Goal: Contribute content: Add original content to the website for others to see

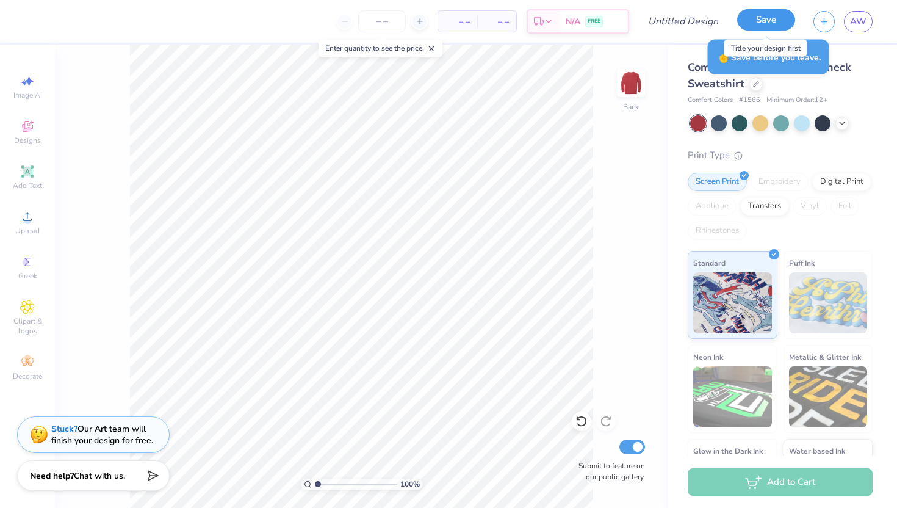
click at [750, 18] on button "Save" at bounding box center [766, 19] width 58 height 21
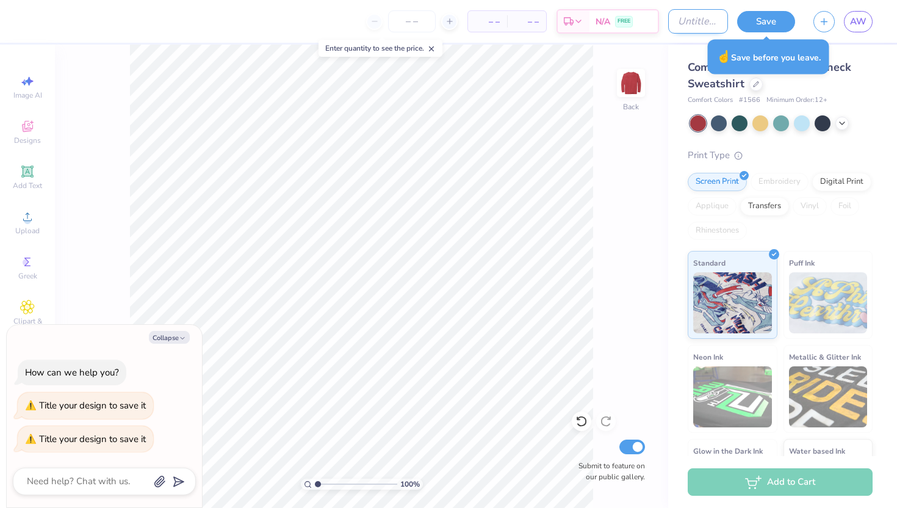
type textarea "x"
click at [695, 24] on input "Design Title" at bounding box center [698, 21] width 60 height 24
type input "CL"
type textarea "x"
type input "CLU"
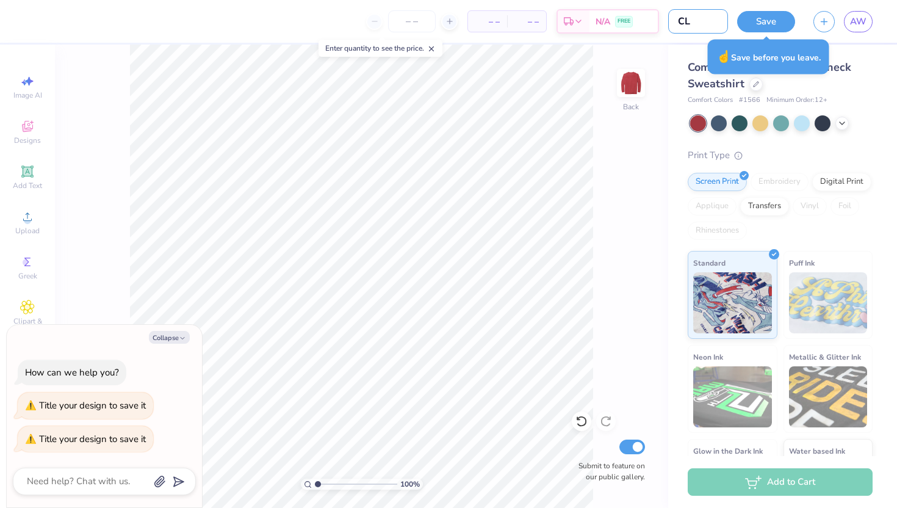
type textarea "x"
type input "CLUB"
type textarea "x"
type input "CLU"
type textarea "x"
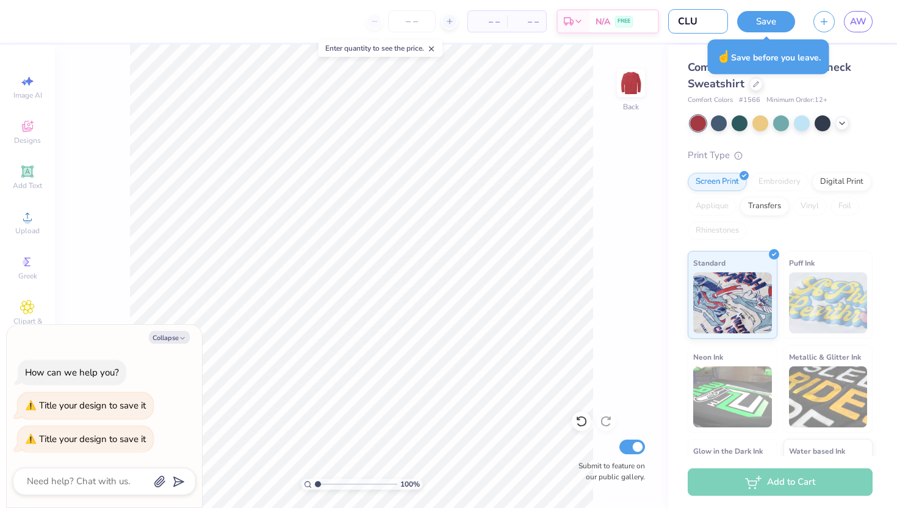
type input "CL"
type textarea "x"
type input "C"
type textarea "x"
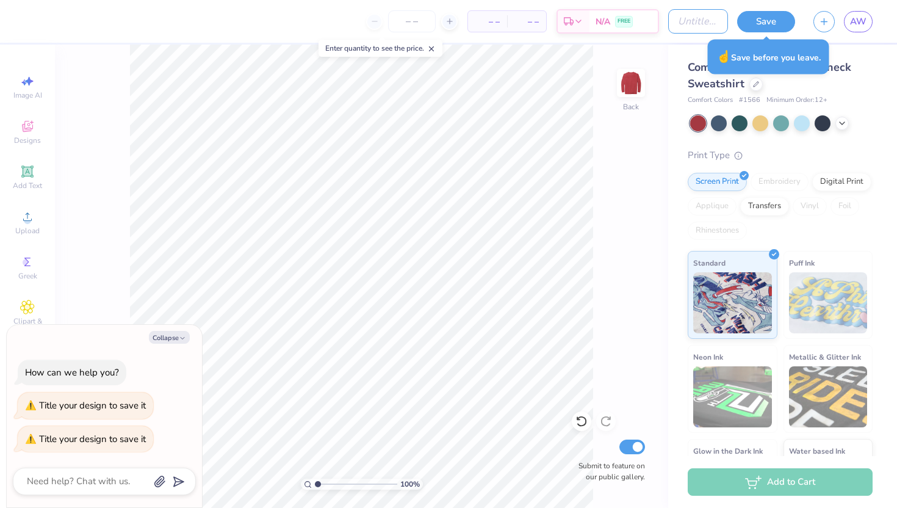
type input "W"
type textarea "x"
type input "WO"
type textarea "x"
type input "WOM"
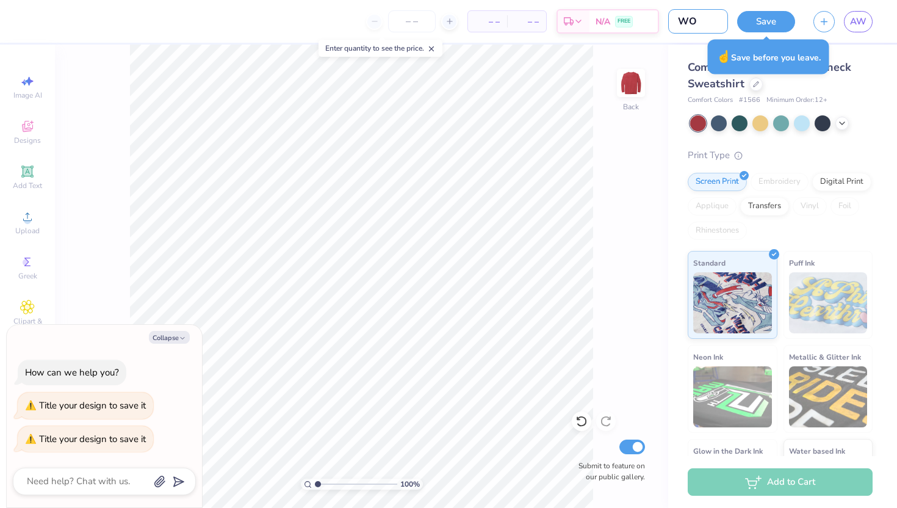
type textarea "x"
type input "WOME"
type textarea "x"
type input "WOMEN"
type textarea "x"
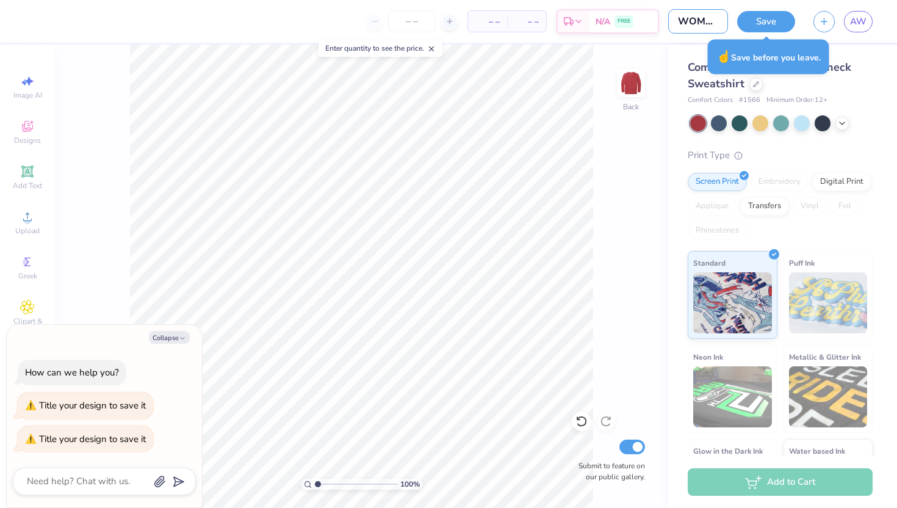
type input "WOMENS"
type textarea "x"
type input "WOMENS"
type textarea "x"
type input "WOMENS C"
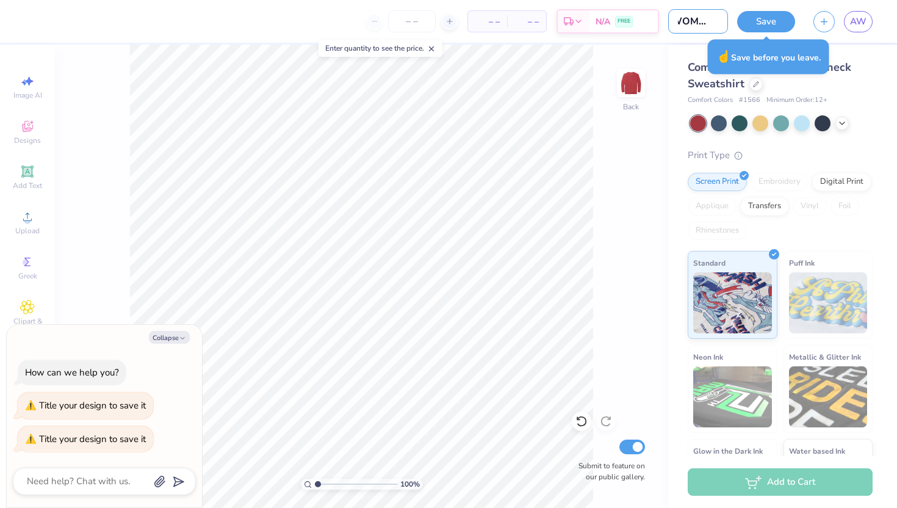
type textarea "x"
type input "WOMENS Cl"
type textarea "x"
type input "WOMENS Clu"
type textarea "x"
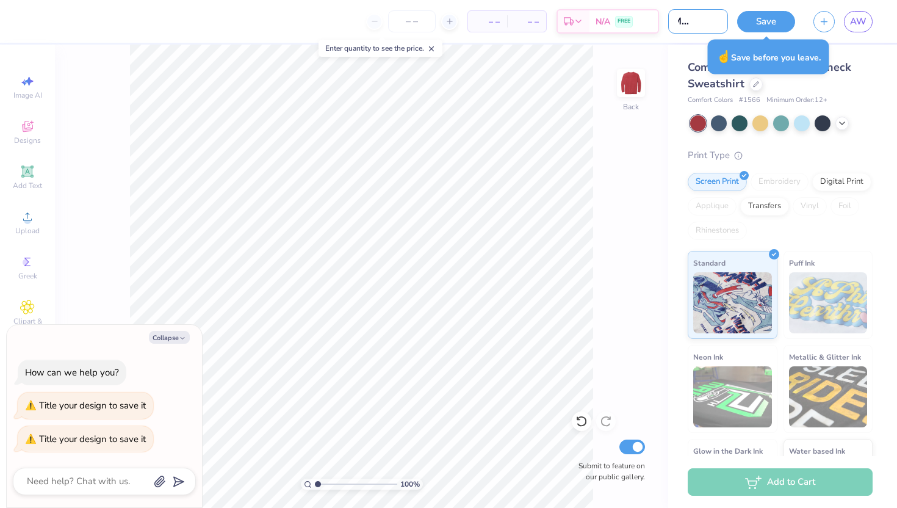
type input "WOMENS Club"
type textarea "x"
type input "WOMENS Clu"
type textarea "x"
type input "WOMENS Cl"
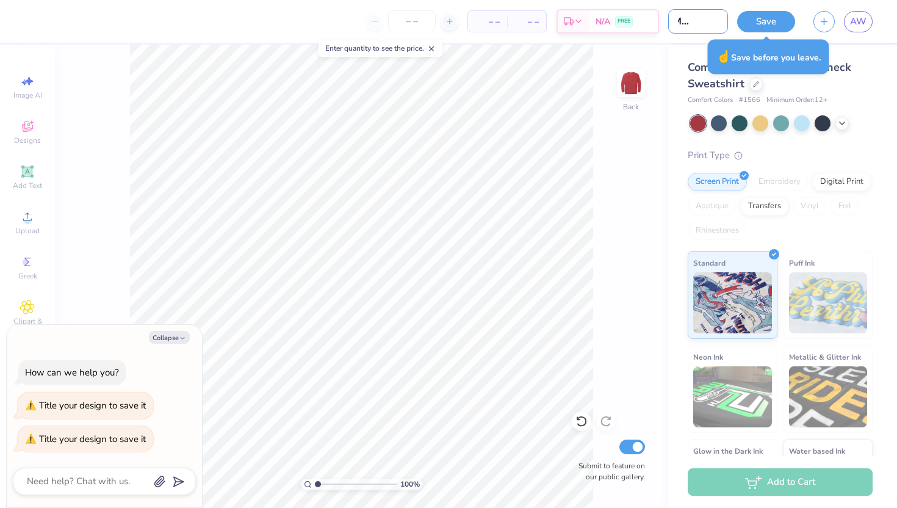
type textarea "x"
type input "WOMENS ClU"
type textarea "x"
type input "WOMENS ClUB"
type textarea "x"
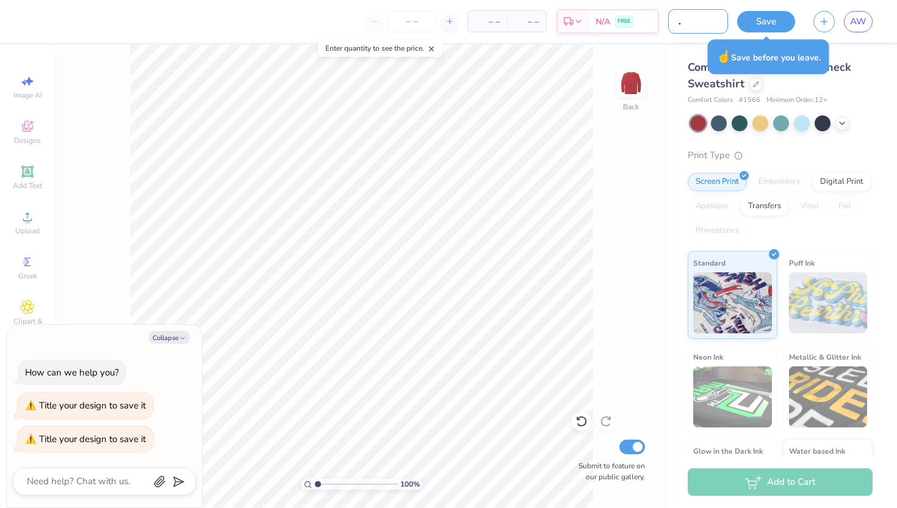
type input "WOMENS ClU"
type textarea "x"
type input "WOMENS Cl"
type textarea "x"
type input "WOMENS C"
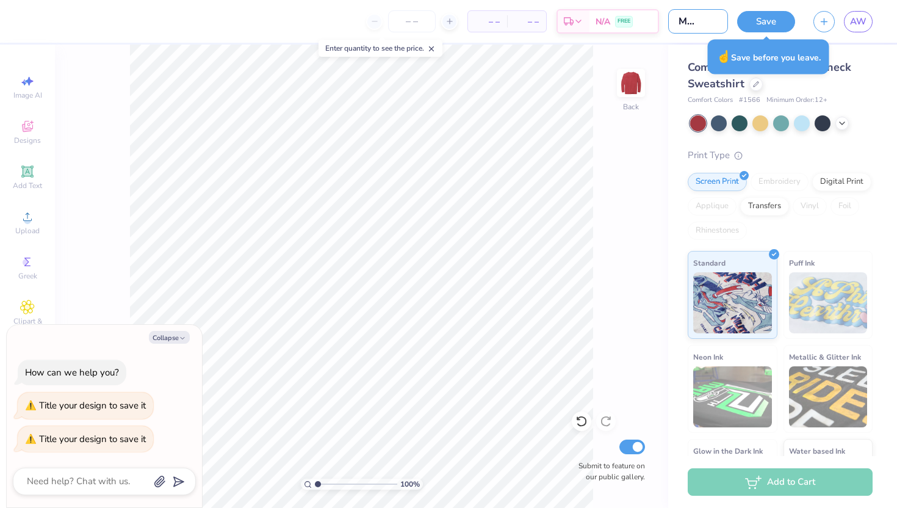
type textarea "x"
type input "WOMENS CL"
type textarea "x"
type input "WOMENS CLU"
type textarea "x"
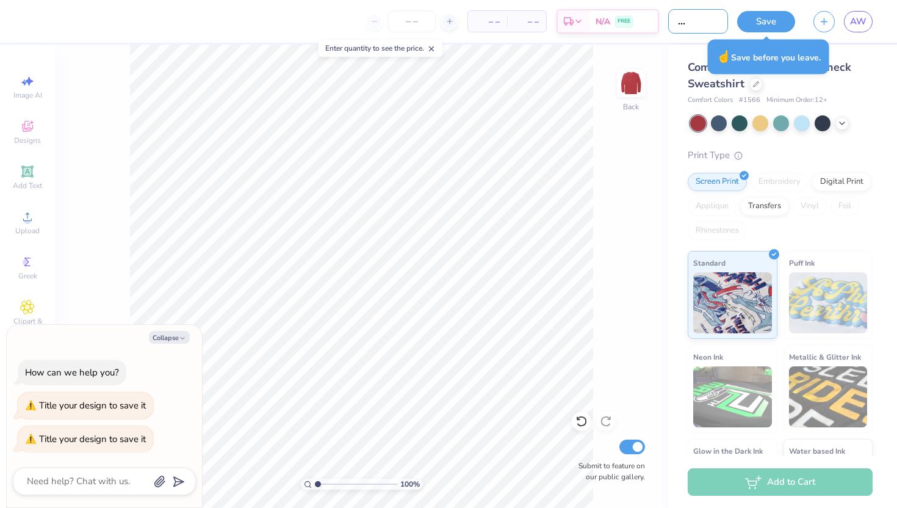
type input "WOMENS CLUB"
type textarea "x"
type input "WOMENS CLUB"
type textarea "x"
type input "WOMENS CLUB V"
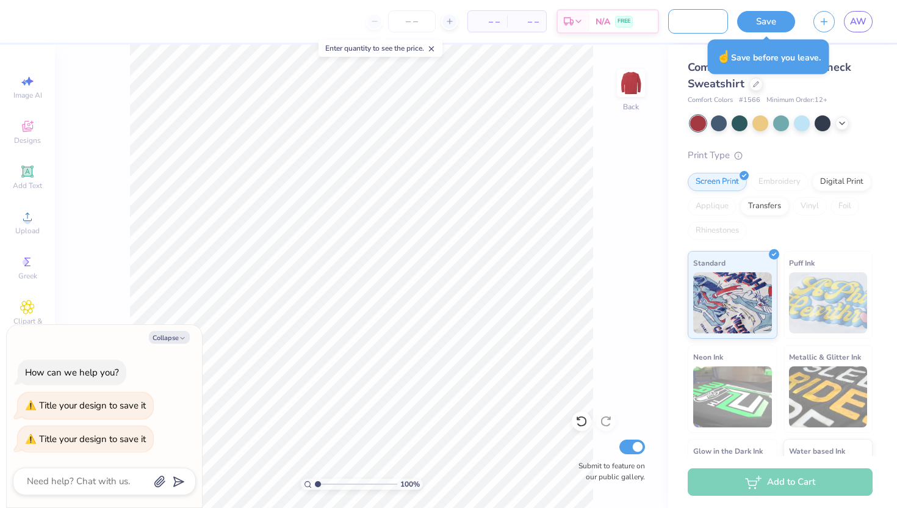
type textarea "x"
type input "WOMENS CLUB VO"
type textarea "x"
type input "WOMENS CLUB VOL"
type textarea "x"
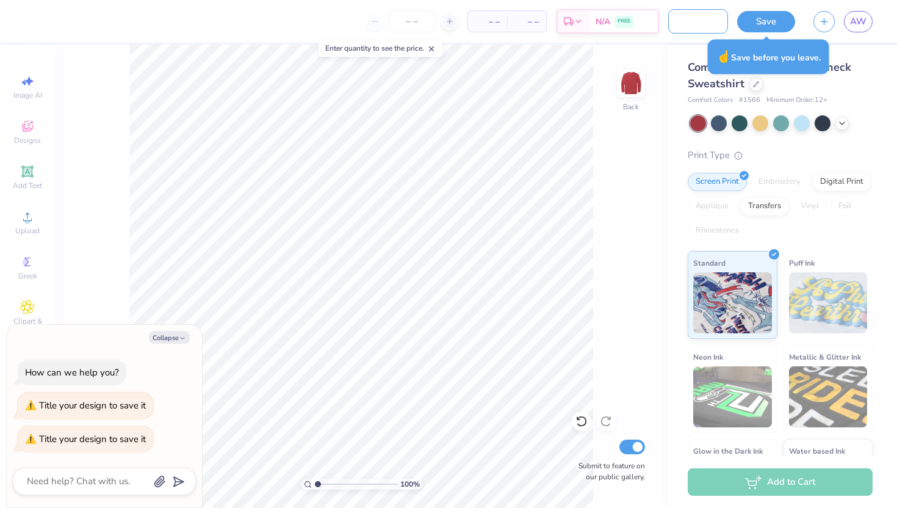
type input "WOMENS CLUB [PERSON_NAME]"
type textarea "x"
type input "WOMENS CLUB VOLLY"
type textarea "x"
type input "WOMENS CLUB [PERSON_NAME]"
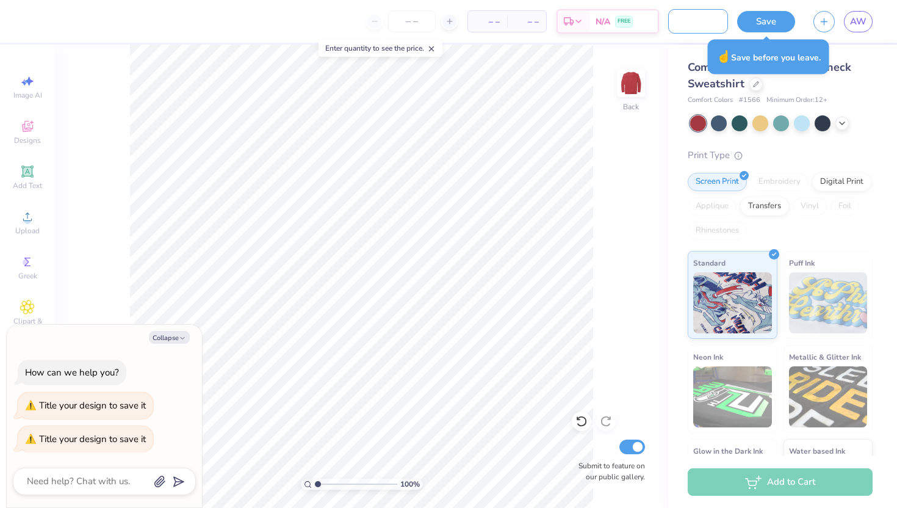
type textarea "x"
type input "WOMENS CLUB VOLLE"
type textarea "x"
type input "WOMENS CLUB VOLLEY"
type textarea "x"
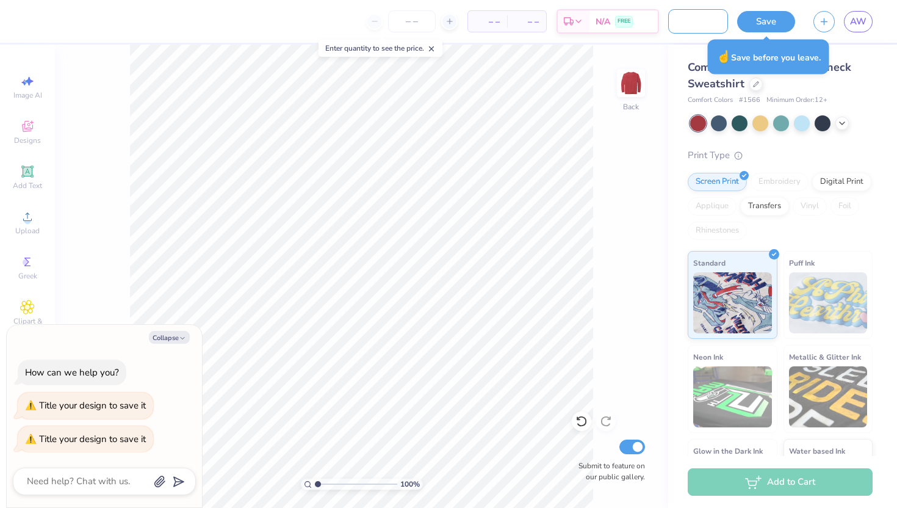
type input "WOMENS CLUB VOLLEYB"
type textarea "x"
type input "WOMENS CLUB VOLLEYBA"
type textarea "x"
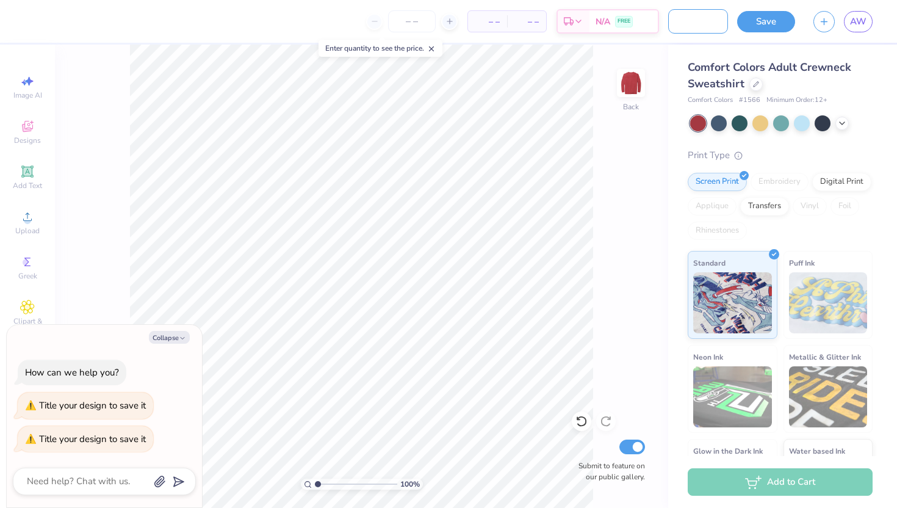
type input "WOMENS CLUB VOLLEYBAL"
type textarea "x"
type input "WOMENS CLUB VOLLEYBALL"
type textarea "x"
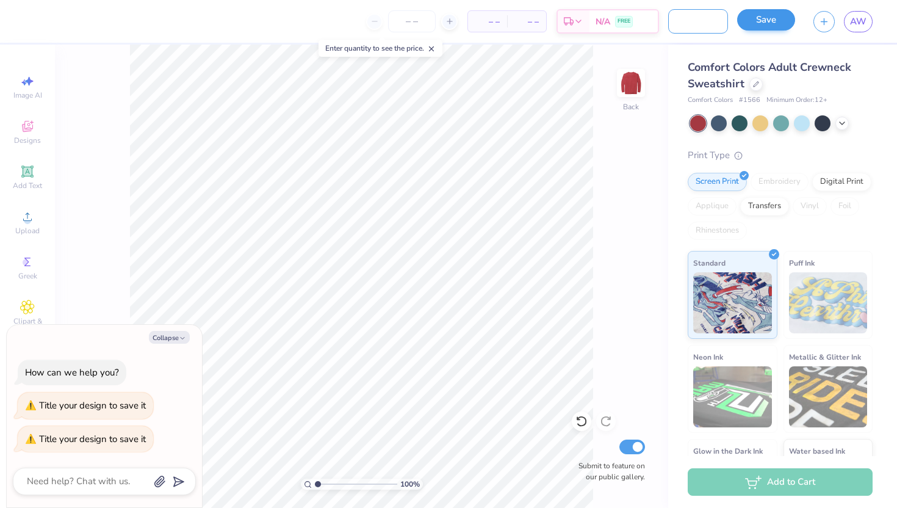
type input "WOMENS CLUB VOLLEYBALL"
click at [766, 26] on button "Save" at bounding box center [766, 19] width 58 height 21
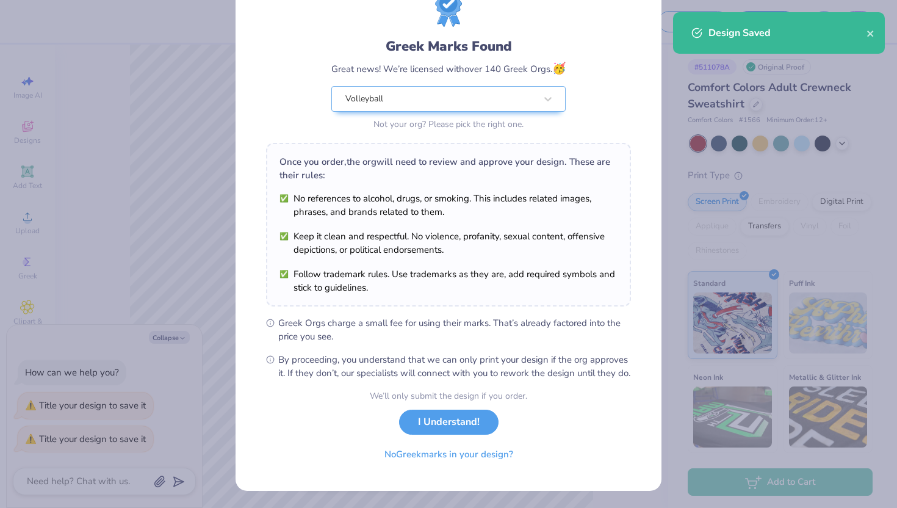
scroll to position [63, 0]
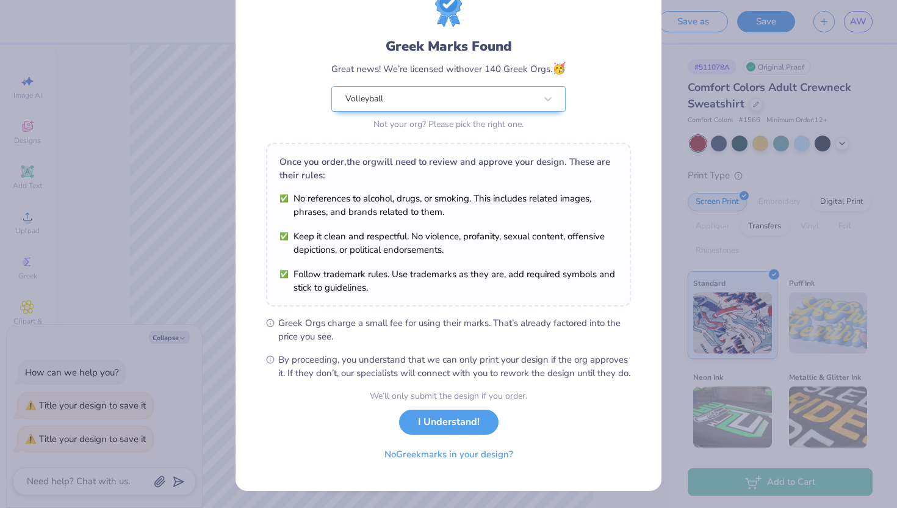
type textarea "x"
